Goal: Task Accomplishment & Management: Manage account settings

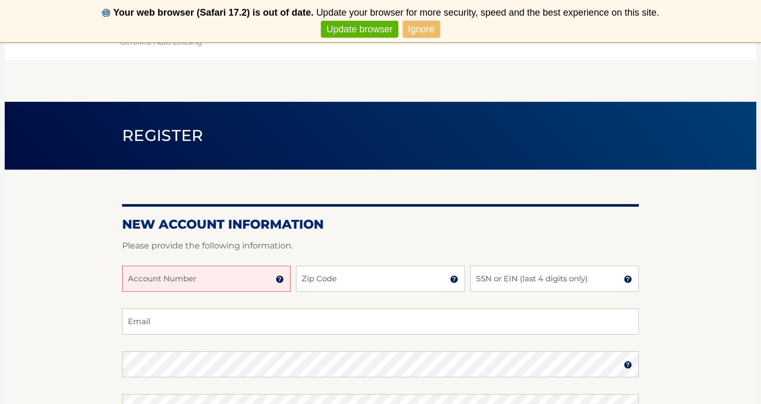
click at [196, 281] on input "Account Number" at bounding box center [206, 279] width 169 height 26
type input "44455970117"
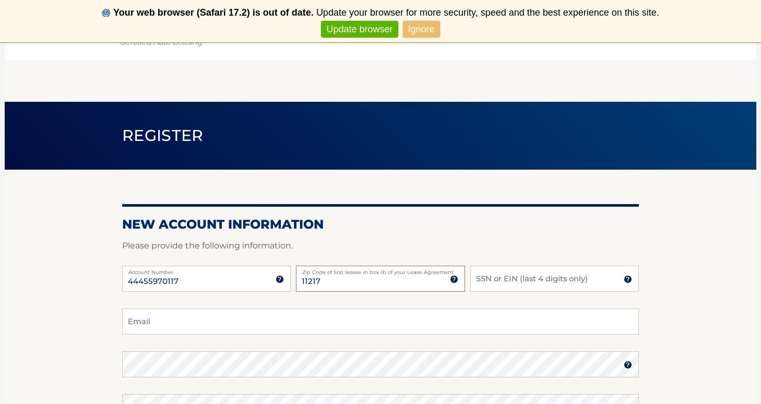
type input "11217"
click at [519, 274] on input "SSN or EIN (last 4 digits only)" at bounding box center [554, 279] width 169 height 26
type input "2050"
type input "stacey@staceyreiss.com"
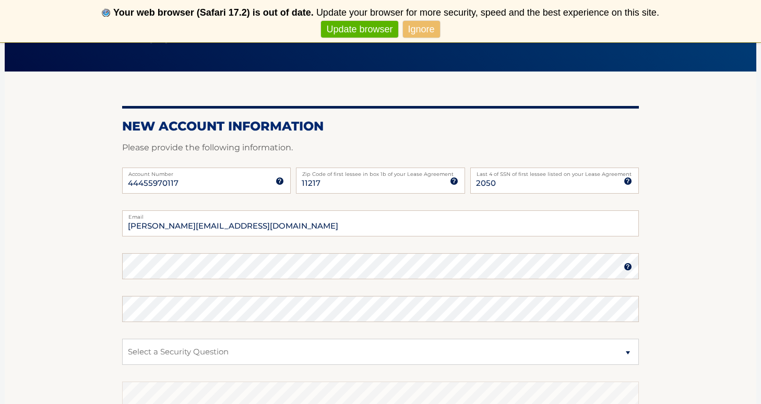
scroll to position [128, 0]
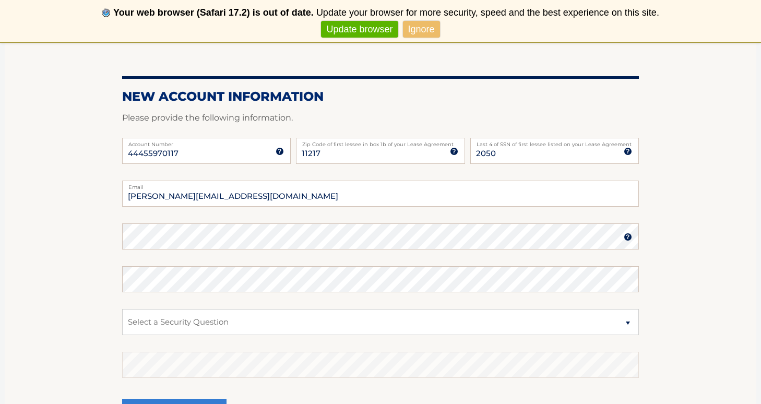
click at [272, 236] on div "Password" at bounding box center [380, 236] width 517 height 26
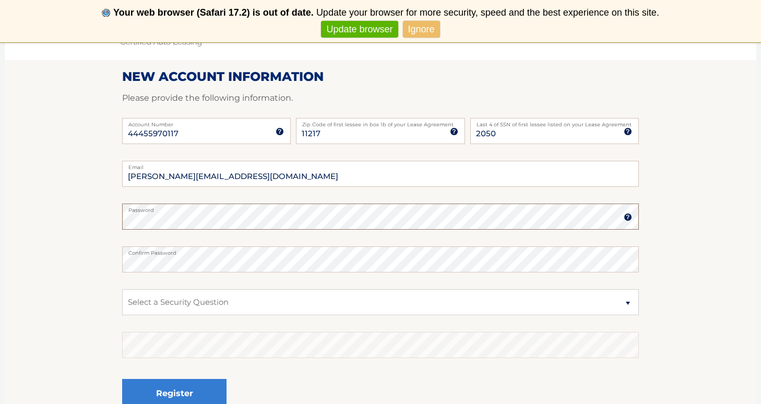
scroll to position [161, 0]
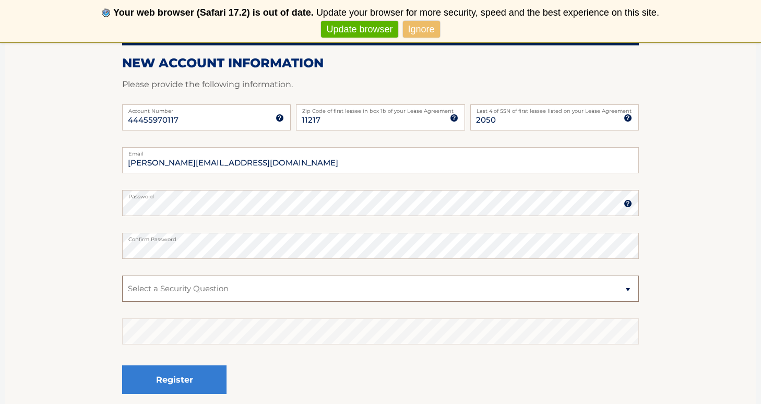
select select "1"
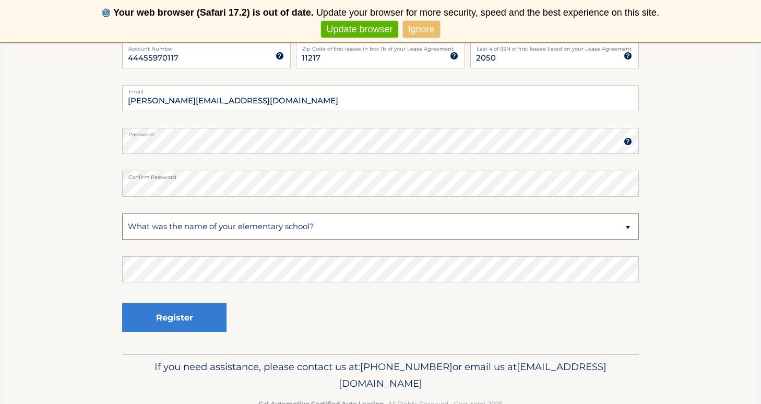
scroll to position [229, 0]
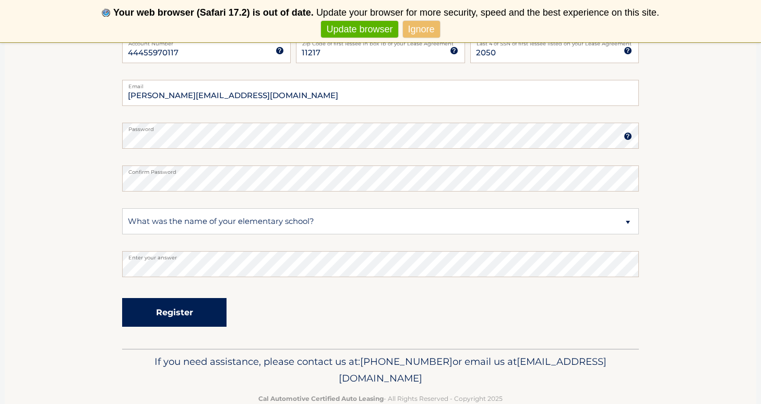
click at [204, 315] on button "Register" at bounding box center [174, 312] width 104 height 29
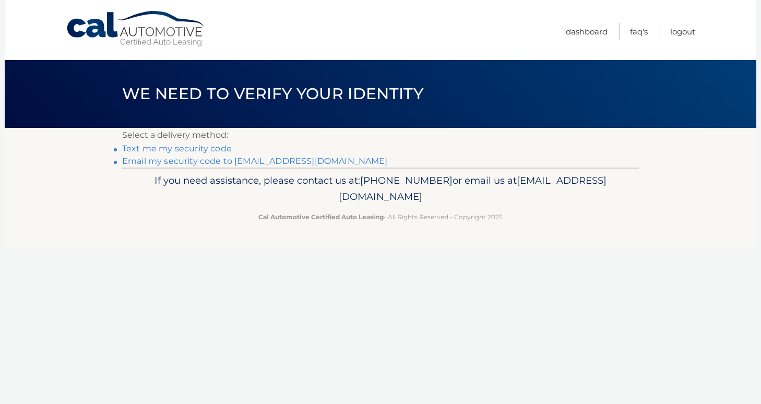
click at [217, 148] on link "Text me my security code" at bounding box center [177, 149] width 110 height 10
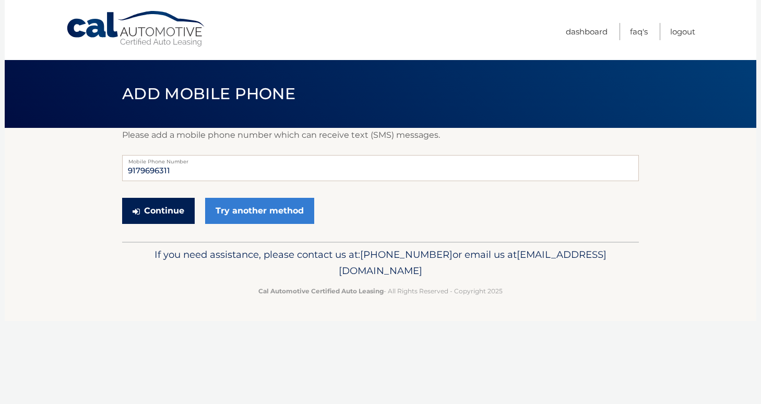
click at [171, 209] on button "Continue" at bounding box center [158, 211] width 73 height 26
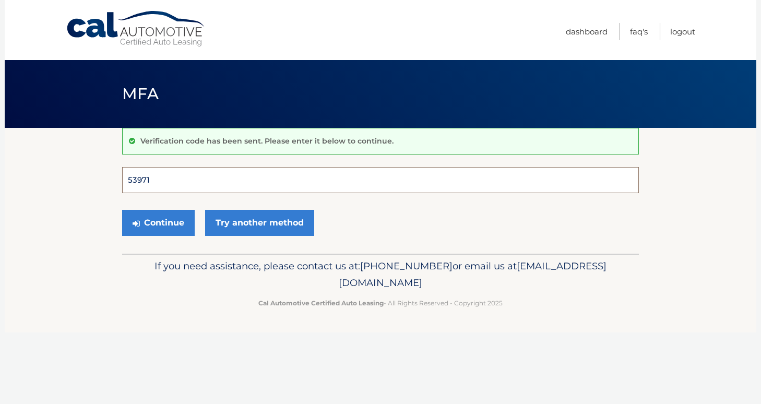
type input "539711"
click at [158, 222] on button "Continue" at bounding box center [158, 223] width 73 height 26
click at [166, 226] on button "Continue" at bounding box center [158, 223] width 73 height 26
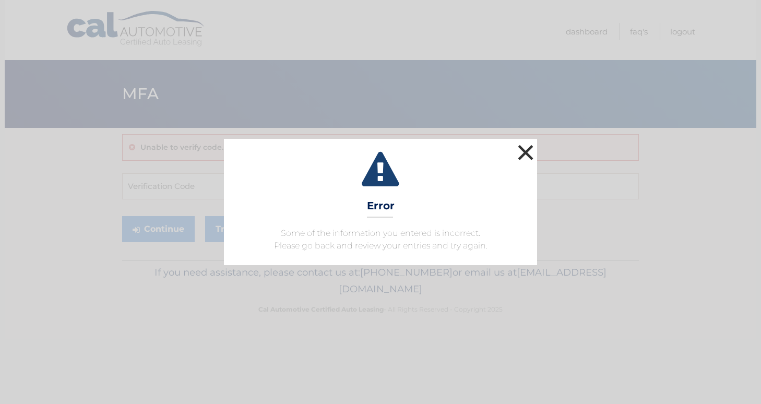
click at [527, 151] on button "×" at bounding box center [525, 152] width 21 height 21
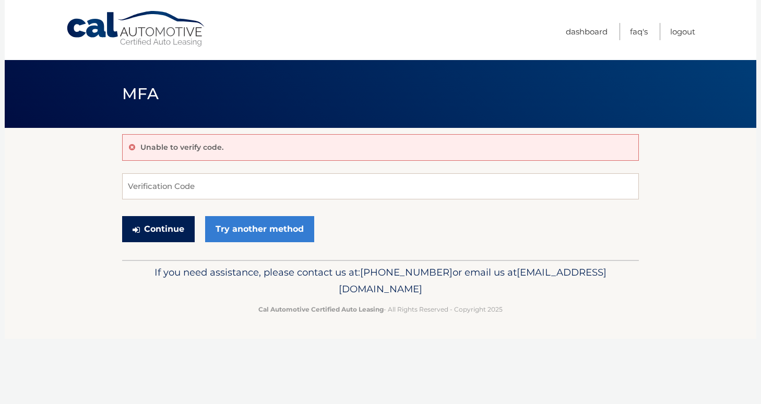
click at [164, 227] on button "Continue" at bounding box center [158, 229] width 73 height 26
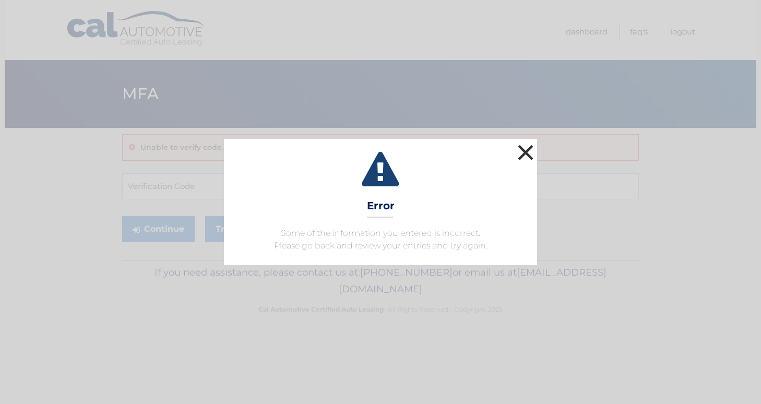
click at [534, 152] on button "×" at bounding box center [525, 152] width 21 height 21
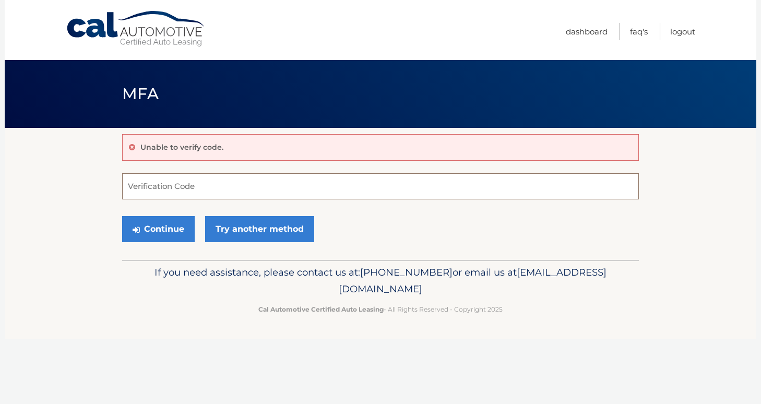
click at [169, 193] on input "Verification Code" at bounding box center [380, 186] width 517 height 26
type input "539711"
click at [162, 228] on button "Continue" at bounding box center [158, 229] width 73 height 26
click at [260, 230] on link "Try another method" at bounding box center [259, 229] width 109 height 26
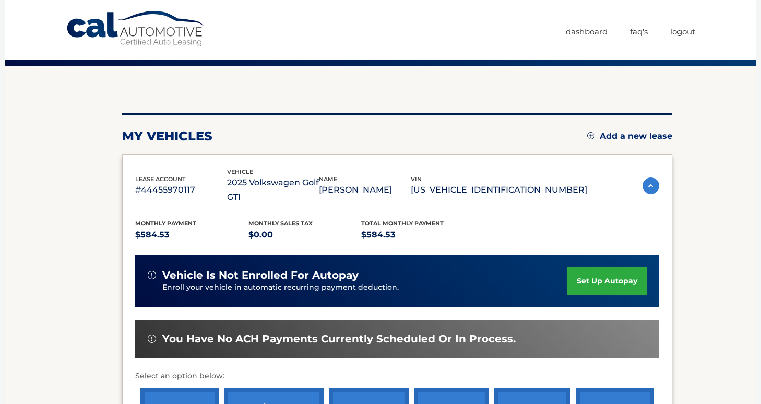
scroll to position [93, 0]
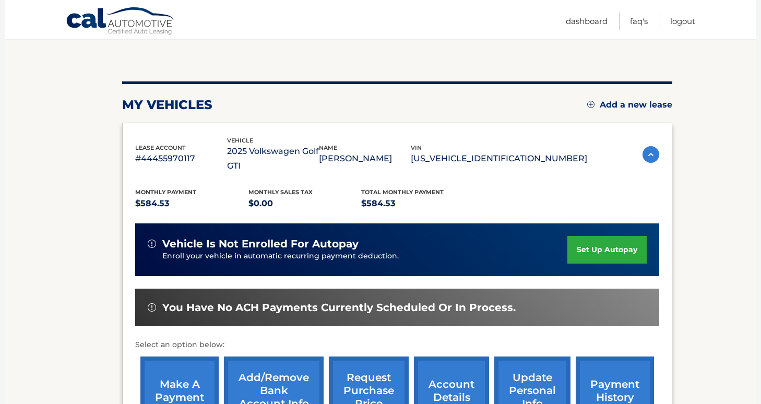
click at [608, 238] on link "set up autopay" at bounding box center [607, 250] width 79 height 28
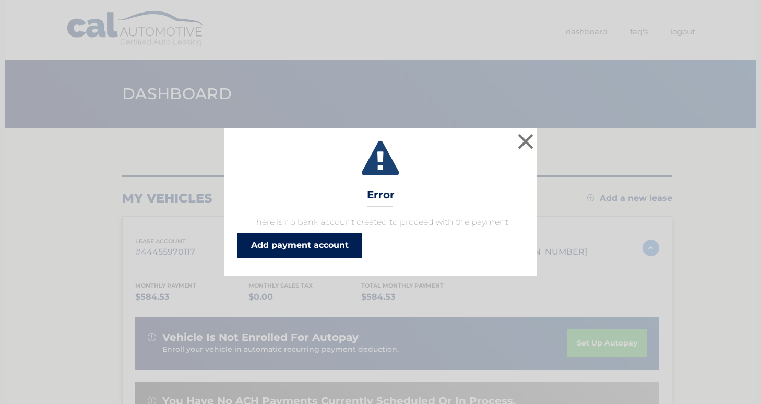
click at [333, 245] on link "Add payment account" at bounding box center [299, 245] width 125 height 25
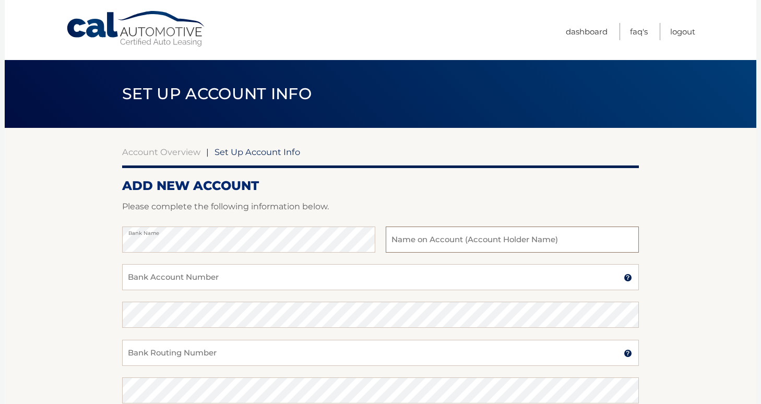
click at [526, 245] on input "text" at bounding box center [512, 240] width 253 height 26
type input "[PERSON_NAME] Productions"
click at [410, 283] on input "Bank Account Number" at bounding box center [380, 277] width 517 height 26
type input "9937704075"
click at [412, 354] on input "Bank Routing Number" at bounding box center [380, 353] width 517 height 26
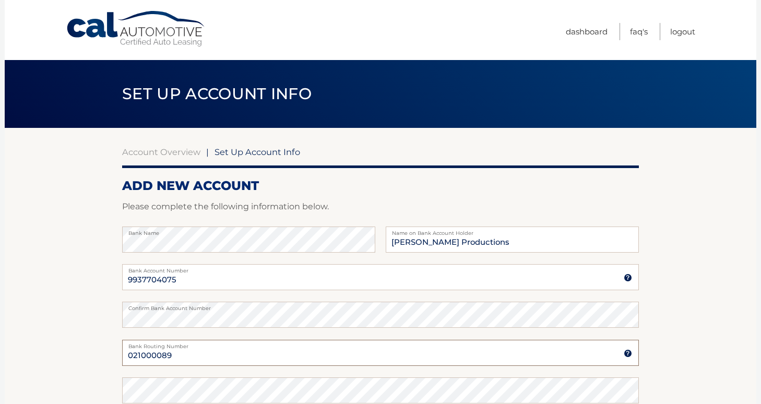
scroll to position [44, 0]
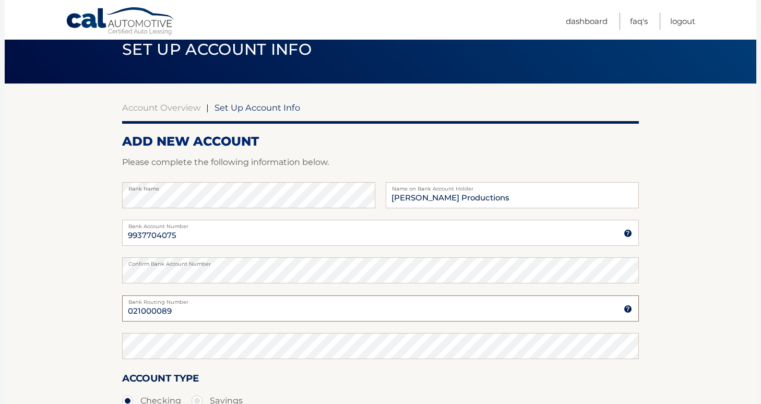
type input "021000089"
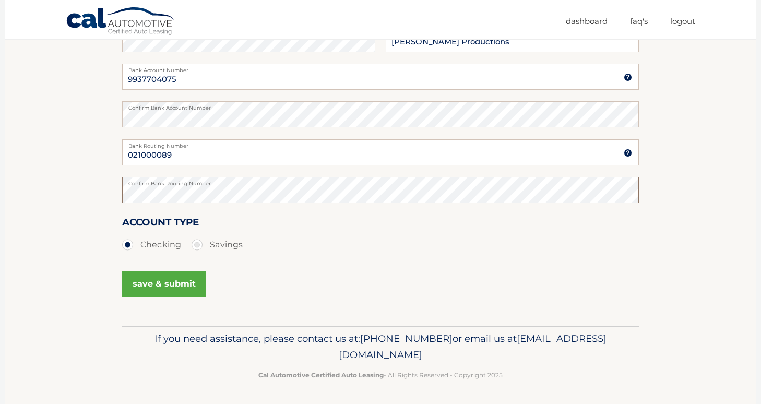
scroll to position [200, 0]
click at [166, 283] on button "save & submit" at bounding box center [164, 285] width 84 height 26
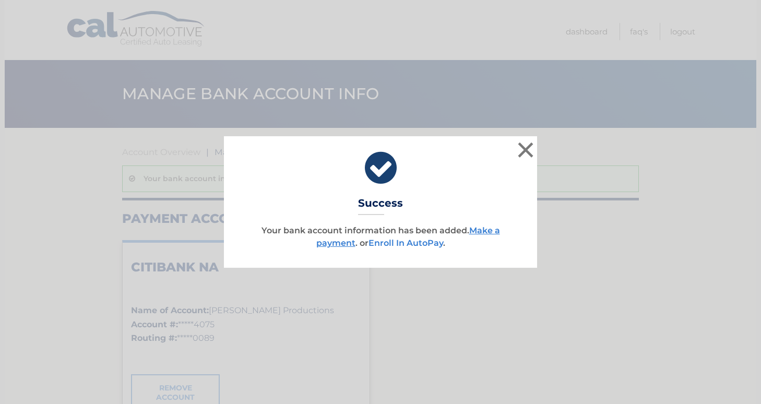
click at [420, 243] on link "Enroll In AutoPay" at bounding box center [406, 243] width 75 height 10
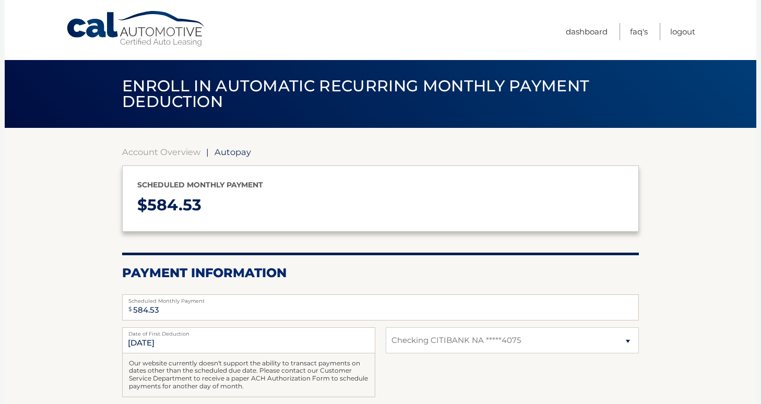
select select "ZTRmNmYyOTctYTQwOC00OTYyLThmYTAtYWU5NTNhOGU1MGQw"
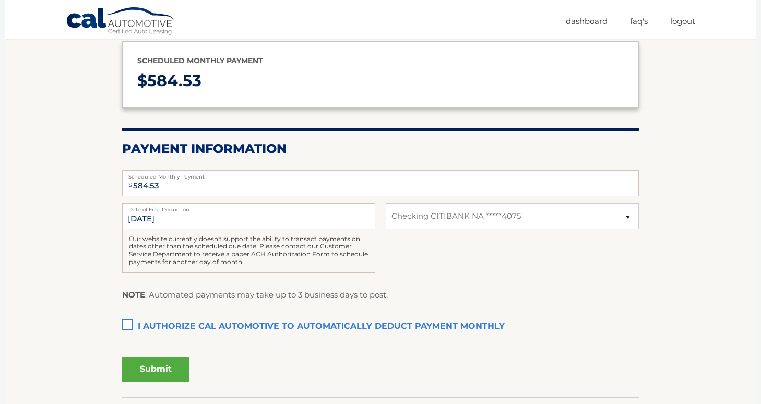
scroll to position [130, 0]
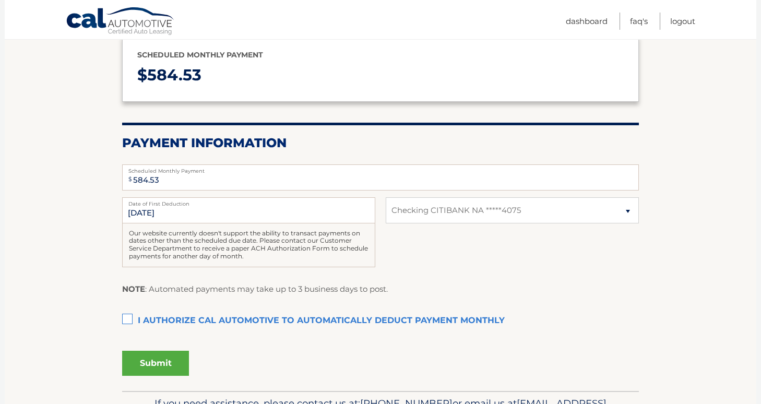
click at [127, 318] on label "I authorize cal automotive to automatically deduct payment monthly This checkbo…" at bounding box center [380, 321] width 517 height 21
click at [0, 0] on input "I authorize cal automotive to automatically deduct payment monthly This checkbo…" at bounding box center [0, 0] width 0 height 0
click at [160, 358] on button "Submit" at bounding box center [155, 363] width 67 height 25
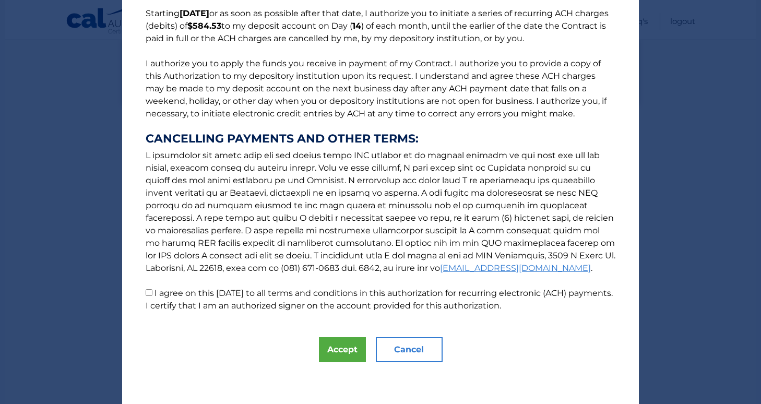
scroll to position [89, 0]
click at [337, 350] on button "Accept" at bounding box center [342, 349] width 47 height 25
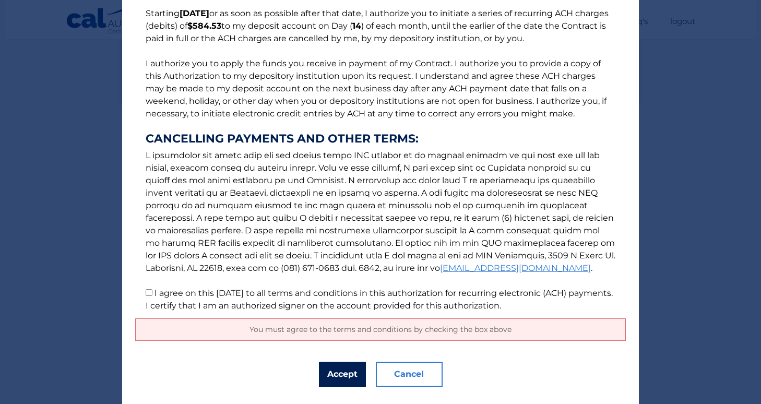
click at [336, 380] on button "Accept" at bounding box center [342, 374] width 47 height 25
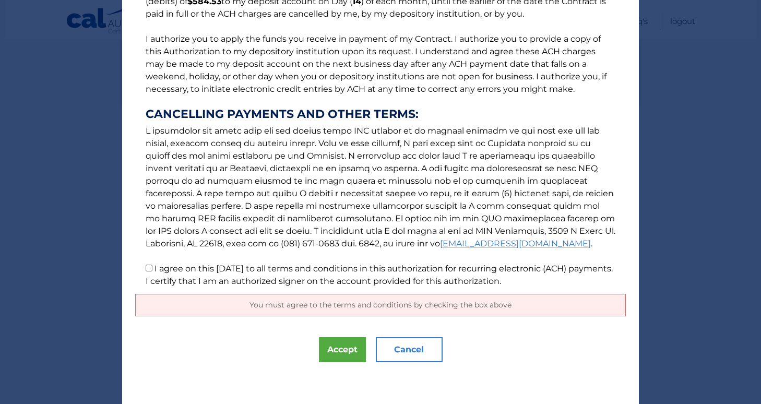
scroll to position [114, 0]
click at [147, 268] on input "I agree on this 09/20/2025 to all terms and conditions in this authorization fo…" at bounding box center [149, 268] width 7 height 7
checkbox input "true"
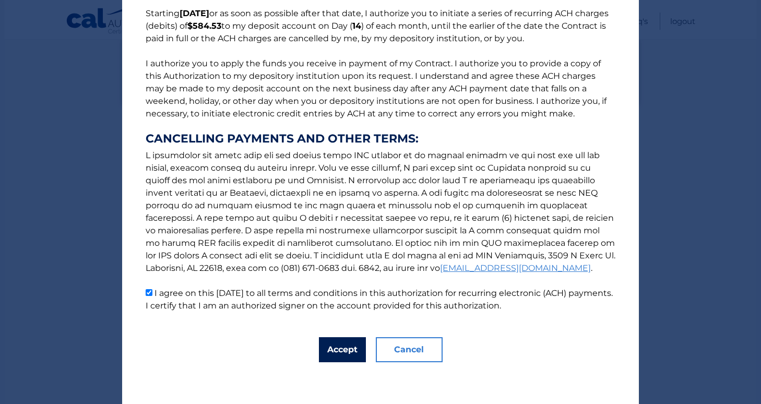
click at [354, 354] on button "Accept" at bounding box center [342, 349] width 47 height 25
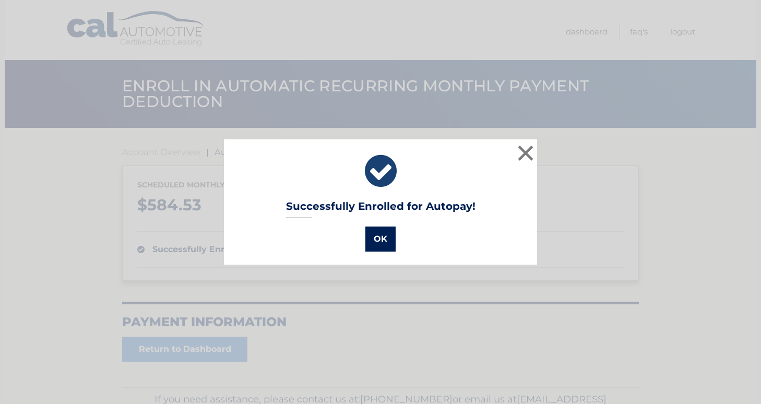
click at [386, 237] on button "OK" at bounding box center [381, 239] width 30 height 25
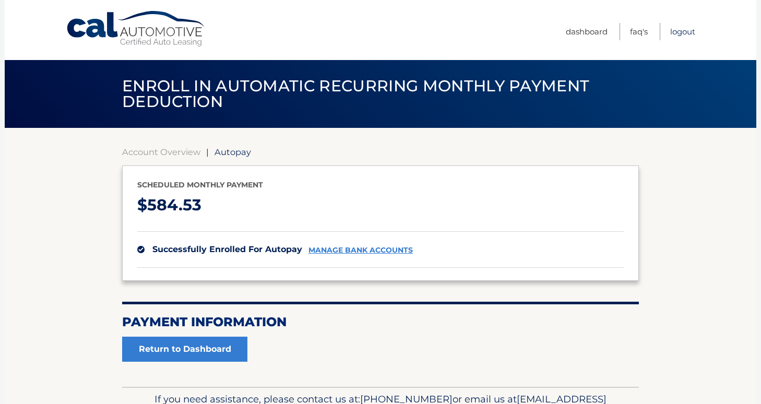
click at [683, 30] on link "Logout" at bounding box center [682, 31] width 25 height 17
